Goal: Task Accomplishment & Management: Manage account settings

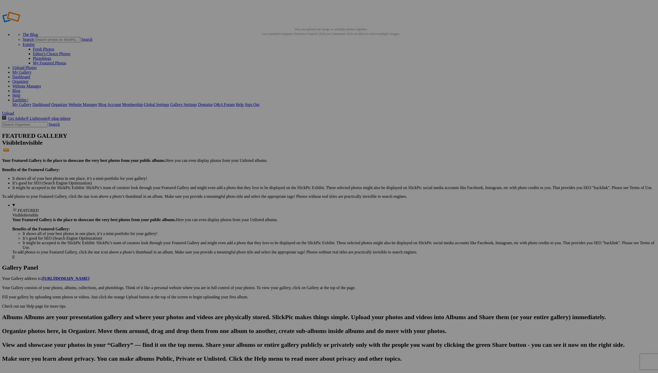
click at [381, 223] on div "Cancel Yes" at bounding box center [329, 225] width 103 height 5
click at [295, 223] on span "Yes" at bounding box center [292, 225] width 6 height 4
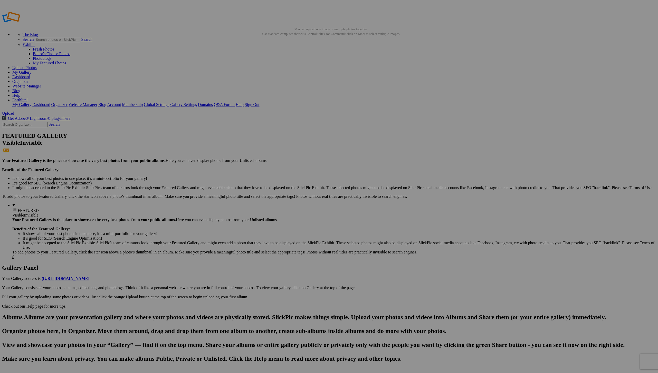
type input "LOUNGERS"
drag, startPoint x: 160, startPoint y: 110, endPoint x: 150, endPoint y: 108, distance: 9.4
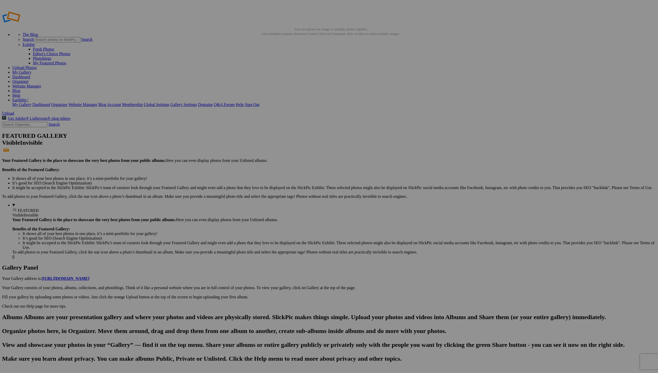
type input "Mind-Sync Reset™ Lounger"
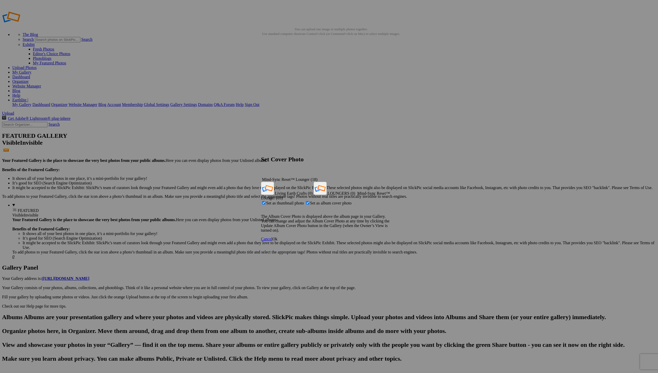
click at [278, 237] on span "Ok" at bounding box center [274, 239] width 5 height 4
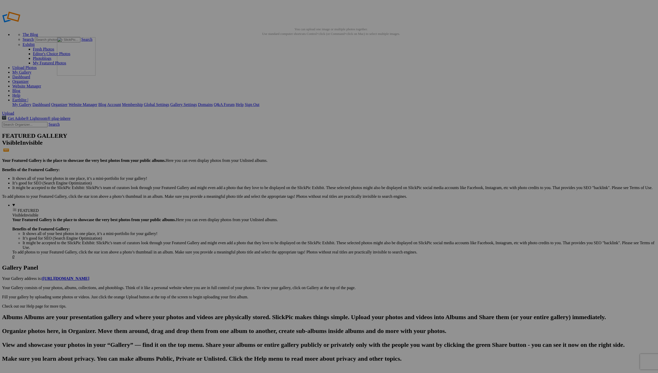
drag, startPoint x: 322, startPoint y: 77, endPoint x: 133, endPoint y: 69, distance: 188.9
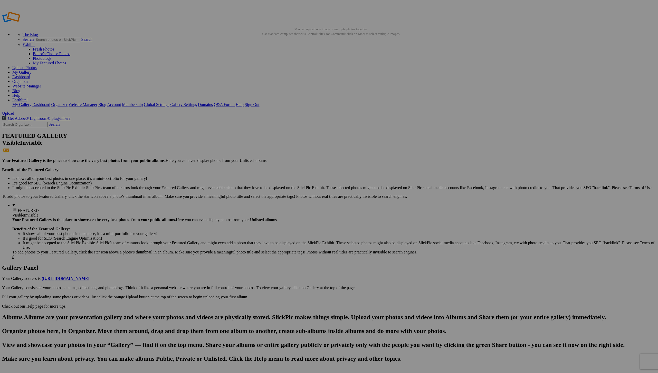
type input "LOUNGERS"
drag, startPoint x: 138, startPoint y: 77, endPoint x: 87, endPoint y: 64, distance: 52.7
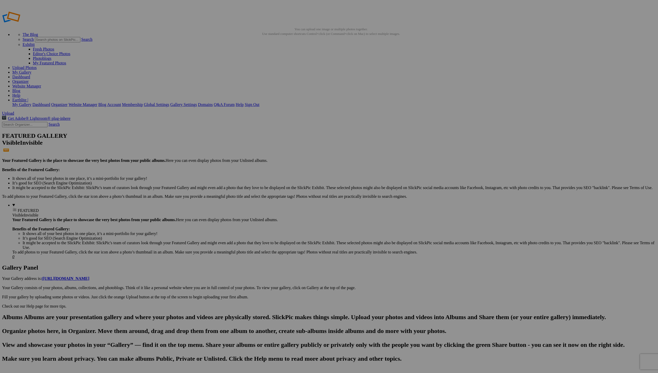
drag, startPoint x: 653, startPoint y: 99, endPoint x: 648, endPoint y: 100, distance: 4.7
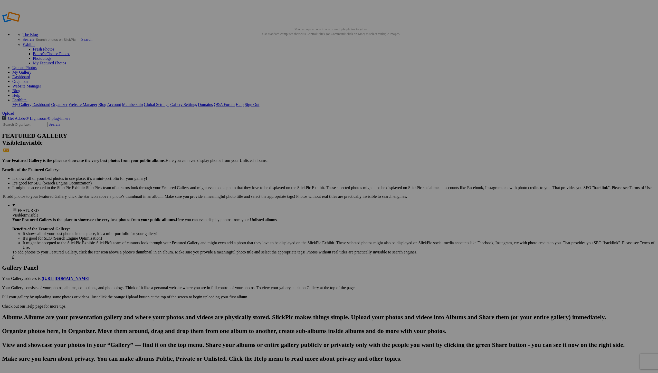
click at [295, 222] on span "Yes" at bounding box center [292, 220] width 6 height 4
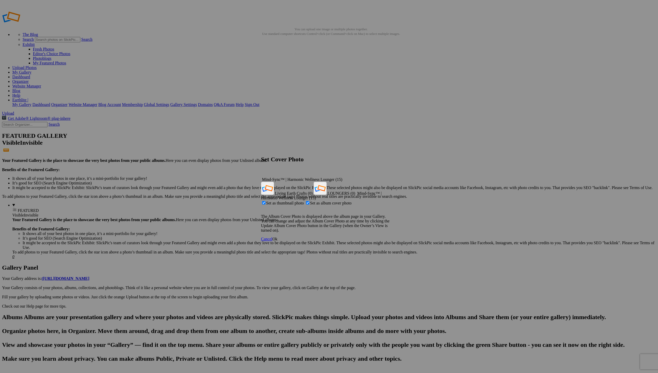
click at [278, 237] on span "Ok" at bounding box center [274, 239] width 5 height 4
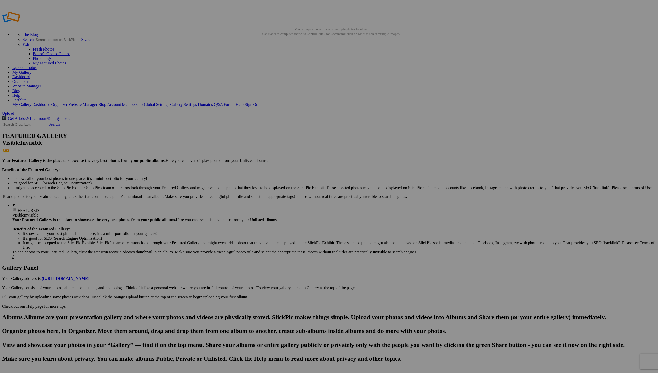
click at [295, 224] on span "Yes" at bounding box center [292, 225] width 6 height 4
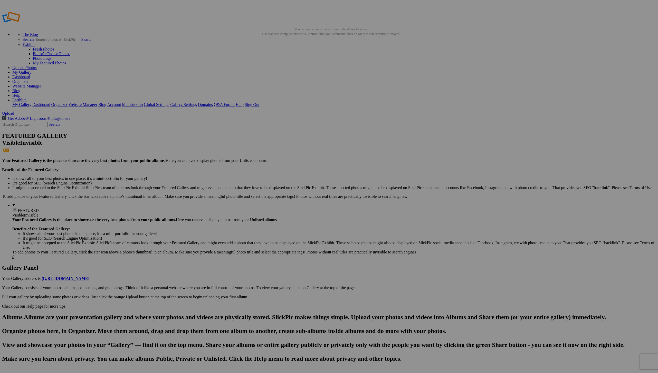
click at [295, 223] on link "Yes" at bounding box center [292, 220] width 6 height 4
type input "Insignia Waterfall™"
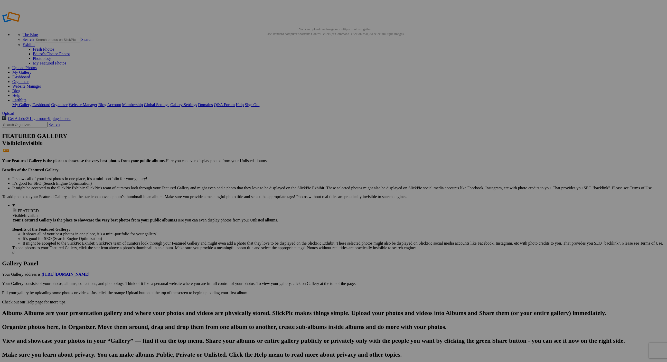
click at [299, 214] on span "Yes" at bounding box center [296, 214] width 6 height 4
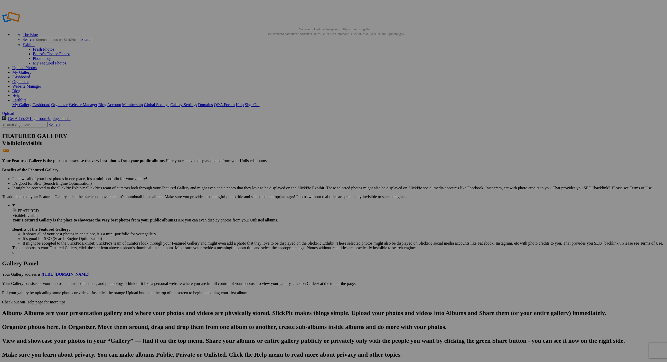
click at [299, 217] on span "Yes" at bounding box center [296, 219] width 6 height 4
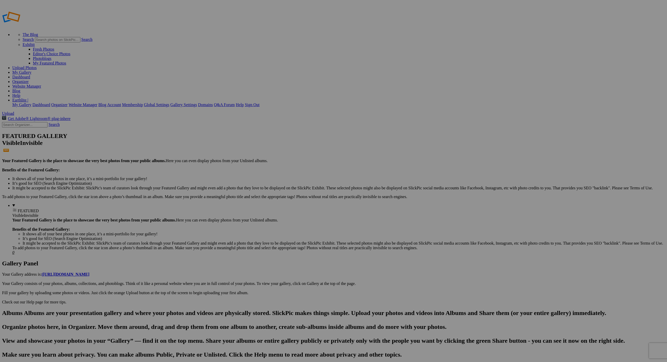
type input "Insignia Ellipse™"
type input "TREATMENT AND MASSAGE TABLES"
type input "Insignia Horizon™"
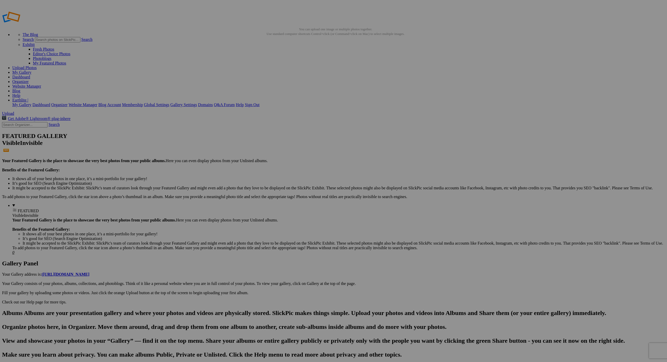
click at [299, 215] on span "Yes" at bounding box center [296, 214] width 6 height 4
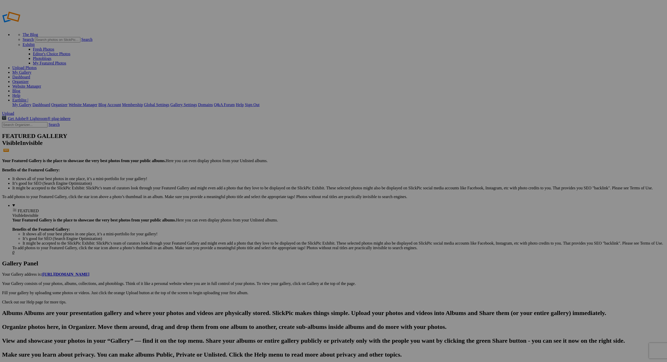
type input "Insignia Horizon™"
drag, startPoint x: 180, startPoint y: 74, endPoint x: 138, endPoint y: 73, distance: 42.1
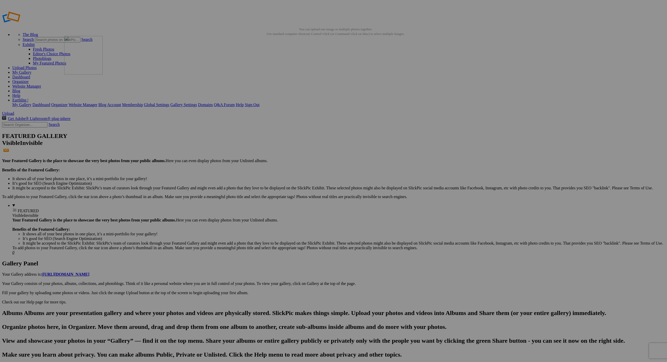
drag, startPoint x: 187, startPoint y: 73, endPoint x: 282, endPoint y: 74, distance: 94.5
drag, startPoint x: 269, startPoint y: 75, endPoint x: 230, endPoint y: 74, distance: 38.3
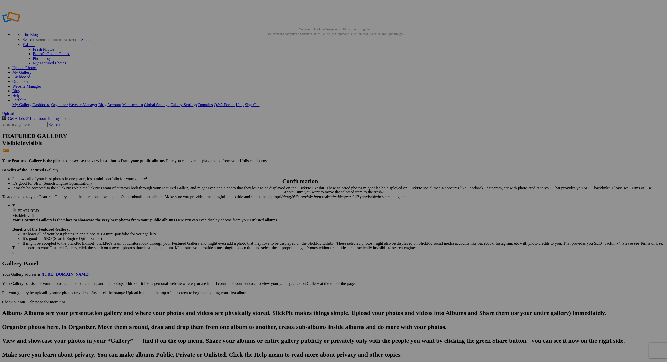
click at [299, 217] on span "Yes" at bounding box center [296, 214] width 6 height 4
drag, startPoint x: 161, startPoint y: 88, endPoint x: 347, endPoint y: 71, distance: 187.0
drag, startPoint x: 238, startPoint y: 79, endPoint x: 128, endPoint y: 72, distance: 110.2
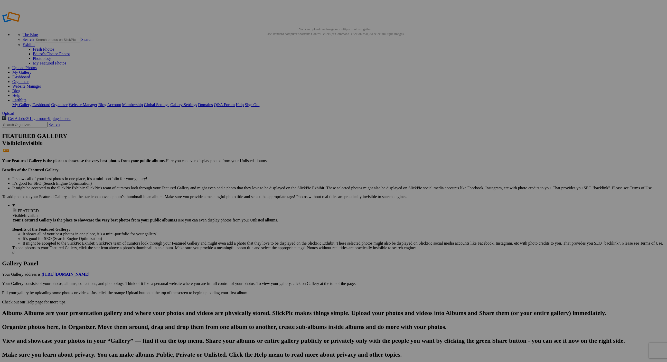
click at [382, 212] on div "Cancel Yes" at bounding box center [333, 214] width 103 height 5
click at [299, 216] on span "Yes" at bounding box center [296, 214] width 6 height 4
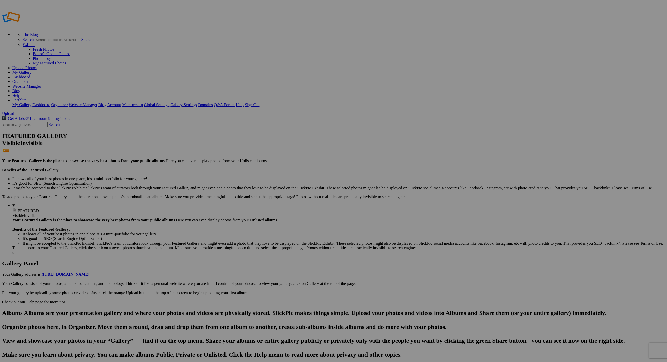
type input "Insignia Classic™"
drag, startPoint x: 153, startPoint y: 86, endPoint x: 372, endPoint y: 70, distance: 220.1
drag, startPoint x: 370, startPoint y: 72, endPoint x: 326, endPoint y: 74, distance: 43.7
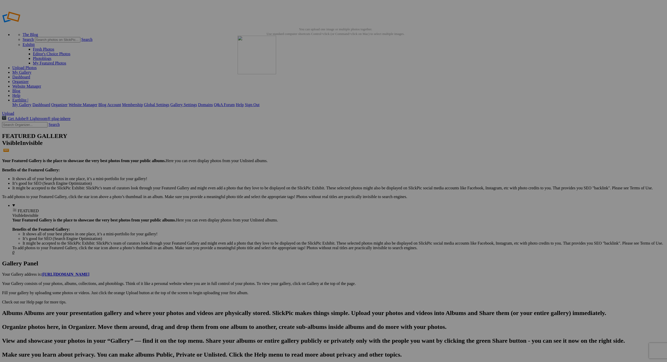
drag, startPoint x: 365, startPoint y: 70, endPoint x: 311, endPoint y: 73, distance: 53.2
drag, startPoint x: 418, startPoint y: 72, endPoint x: 131, endPoint y: 71, distance: 286.8
